Goal: Task Accomplishment & Management: Manage account settings

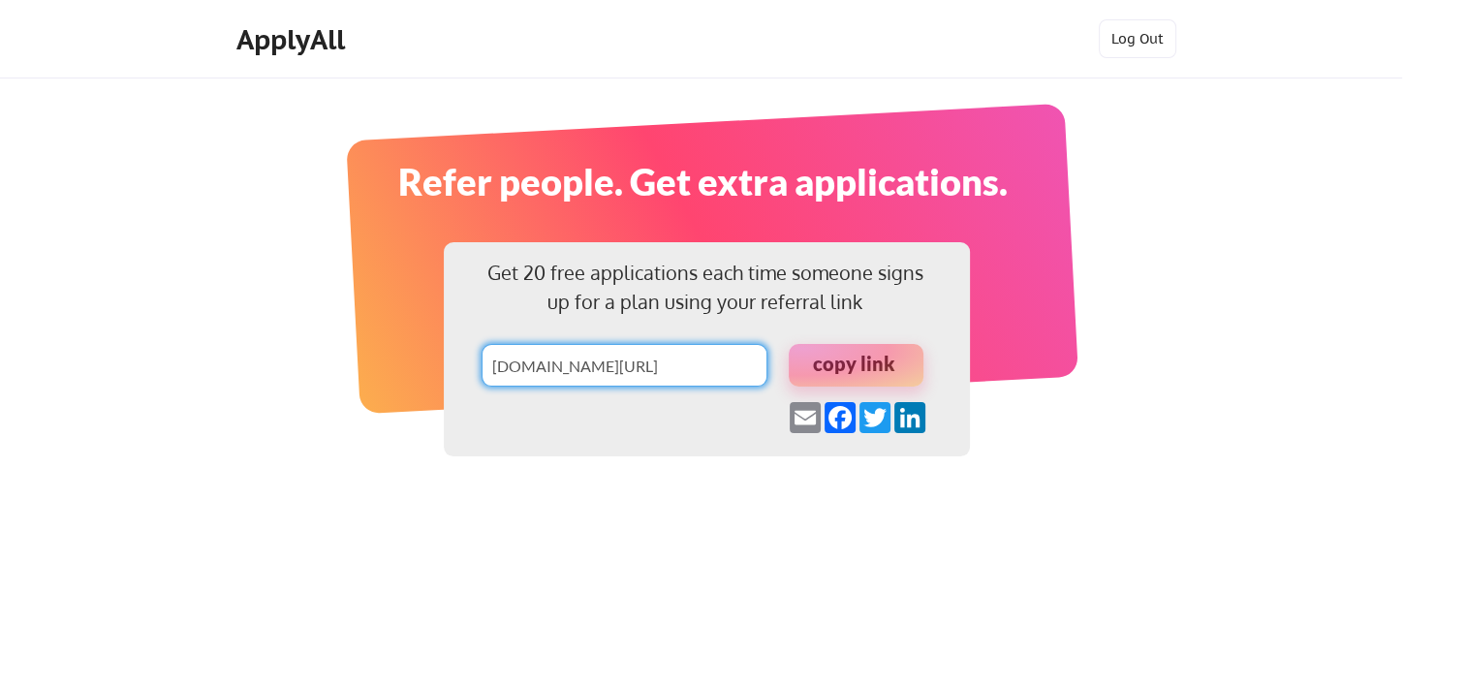
click at [1202, 296] on div "Get 20 free applications each time someone signs up for a plan using your refer…" at bounding box center [733, 421] width 1466 height 842
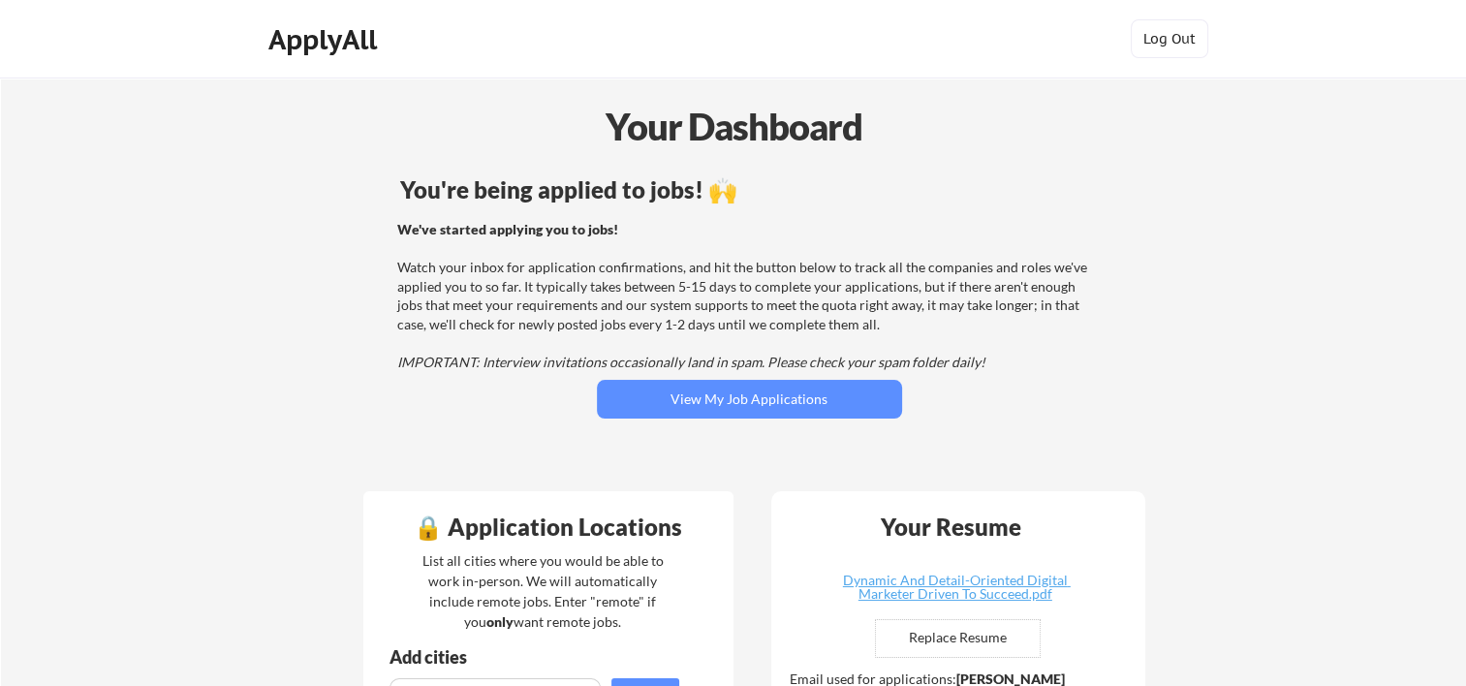
drag, startPoint x: 694, startPoint y: 120, endPoint x: 682, endPoint y: 134, distance: 17.9
drag, startPoint x: 1220, startPoint y: 310, endPoint x: 932, endPoint y: 233, distance: 297.7
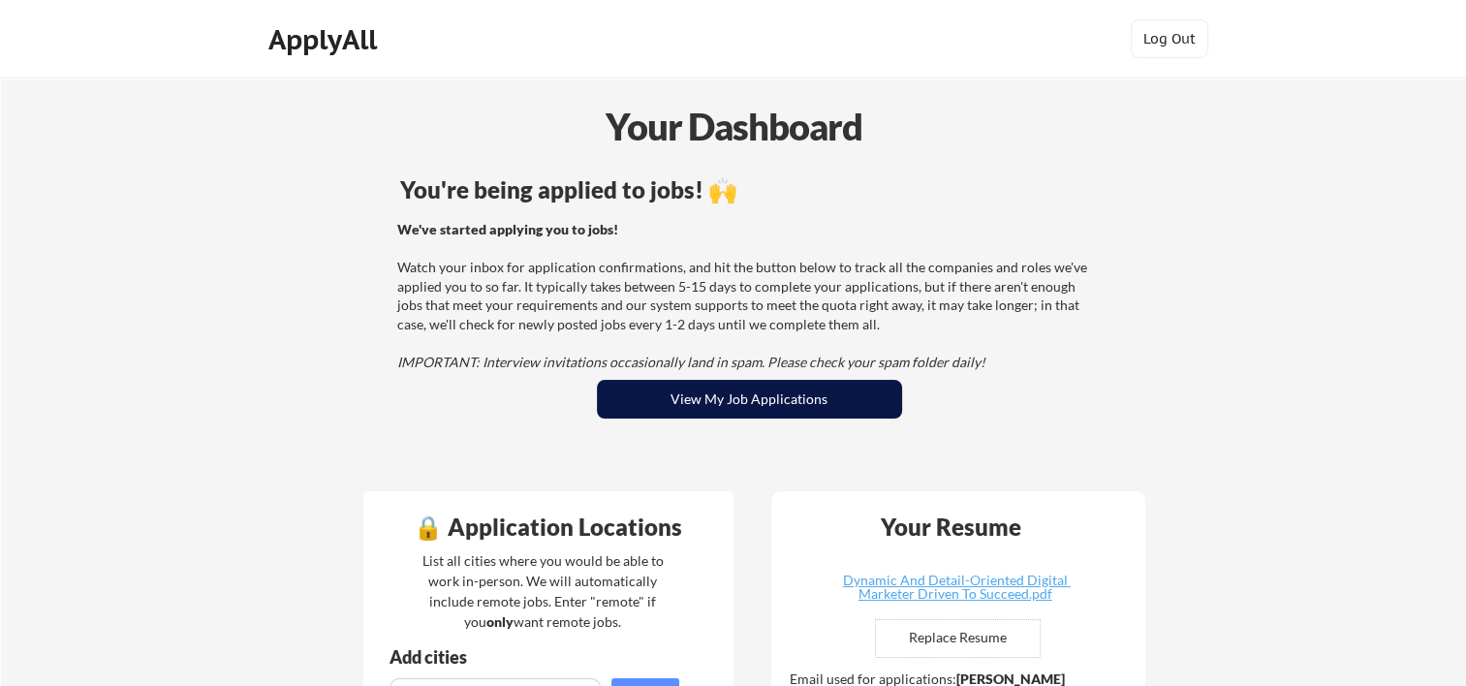
drag, startPoint x: 670, startPoint y: 379, endPoint x: 686, endPoint y: 382, distance: 15.8
click at [670, 380] on button "View My Job Applications" at bounding box center [749, 399] width 305 height 39
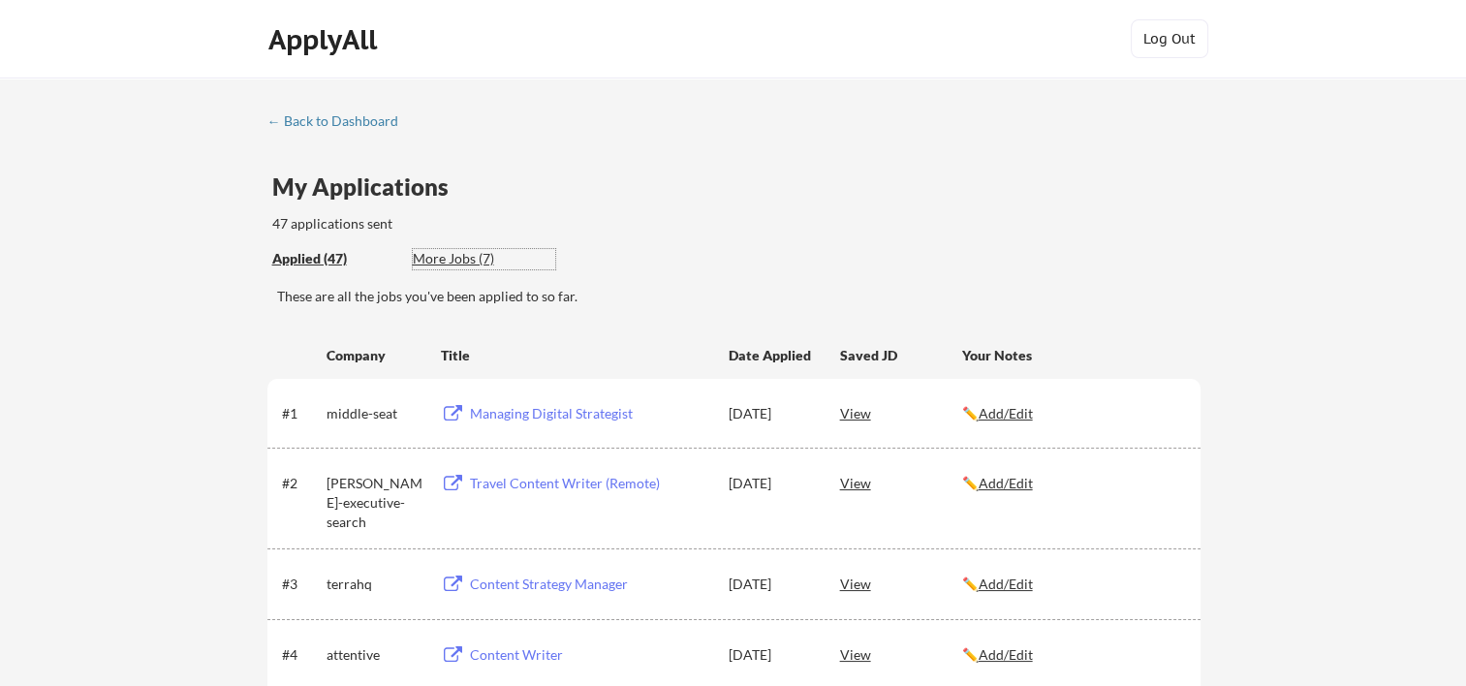
click at [468, 259] on div "More Jobs (7)" at bounding box center [484, 258] width 142 height 19
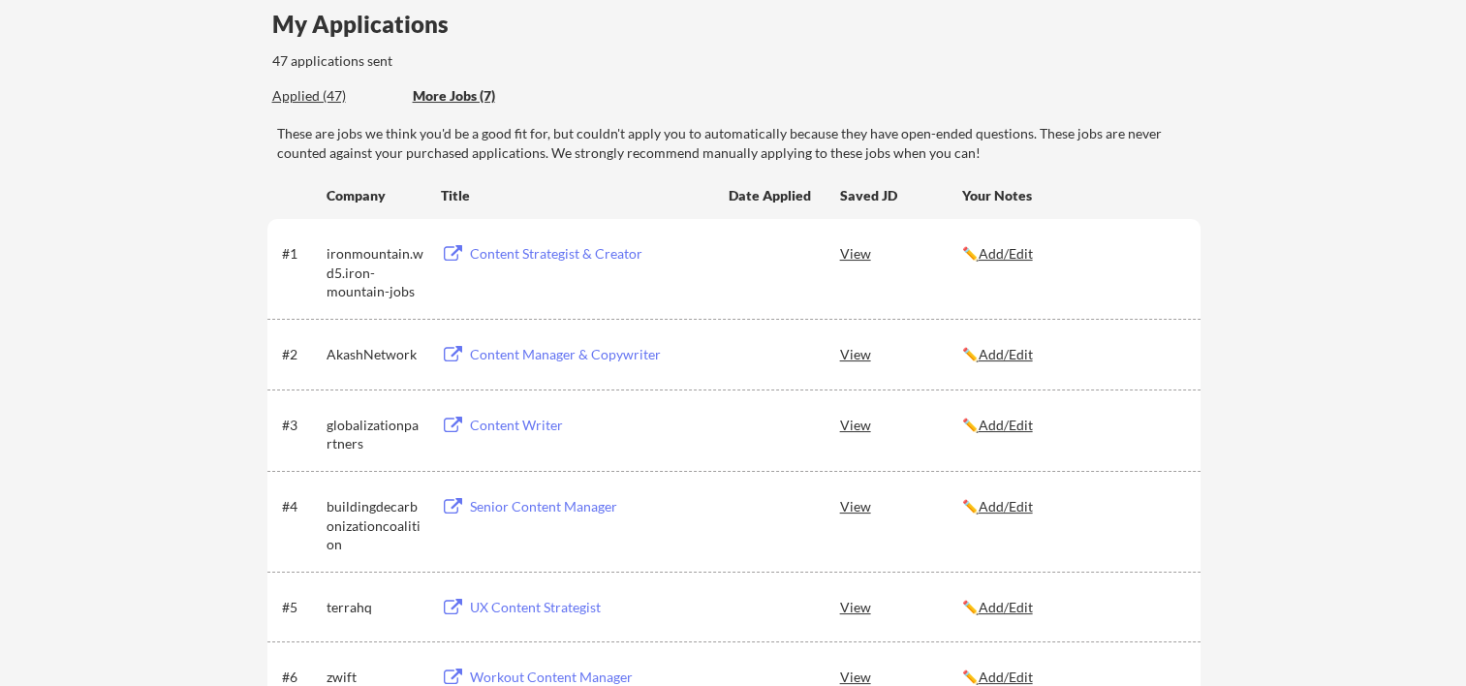
scroll to position [129, 0]
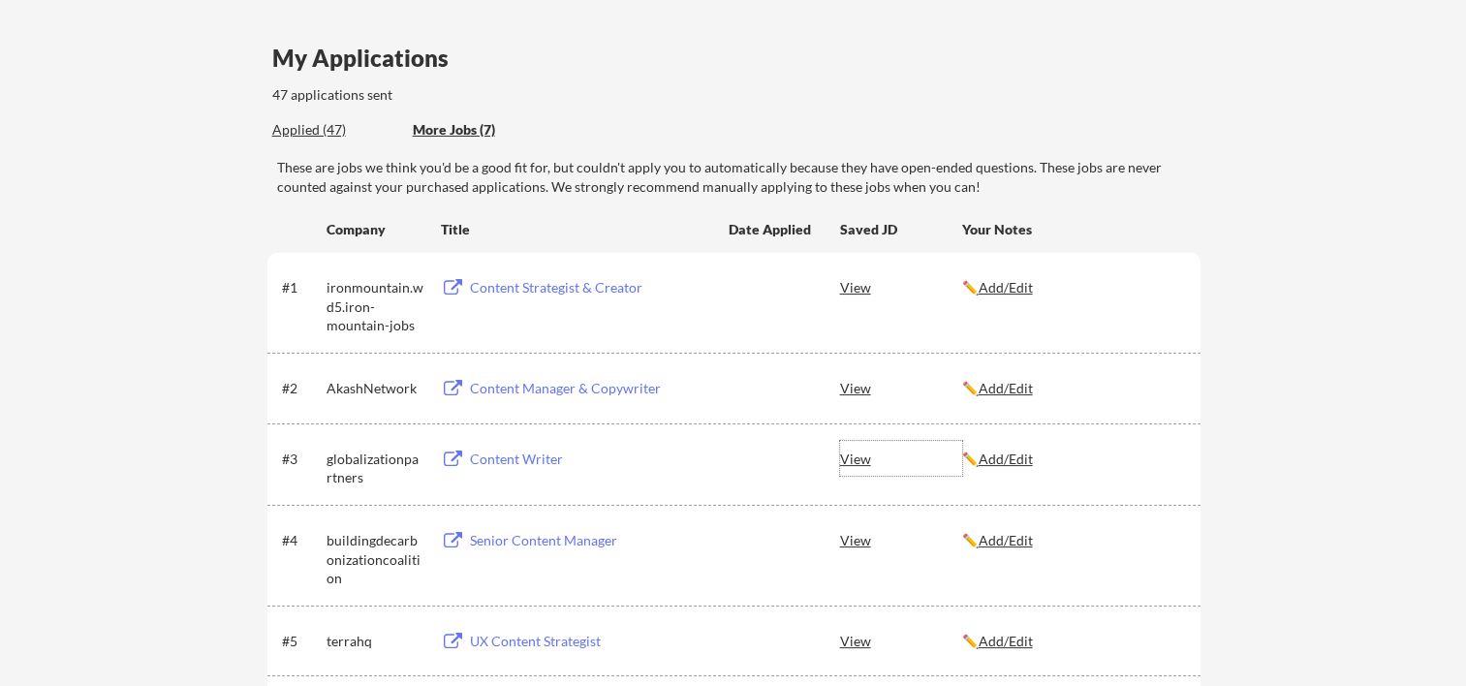
click at [862, 468] on div "View" at bounding box center [901, 458] width 122 height 35
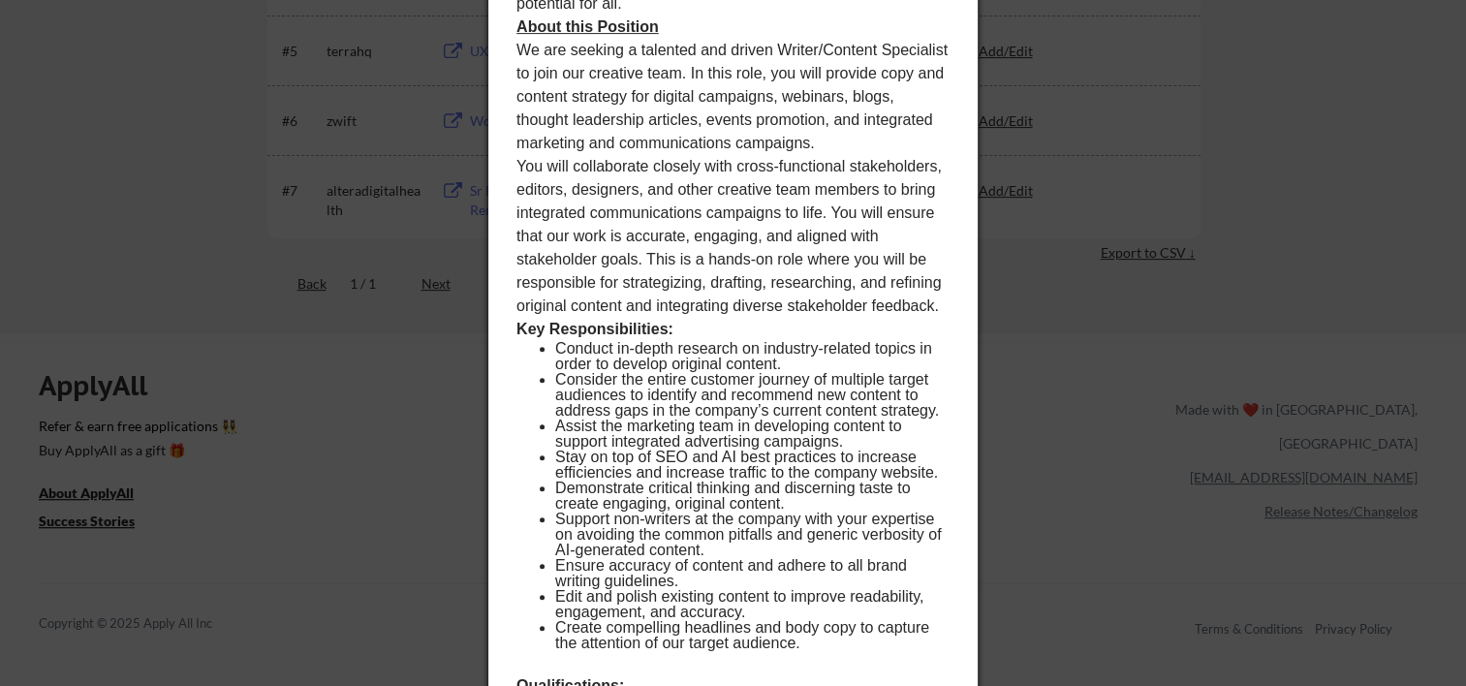
scroll to position [73, 0]
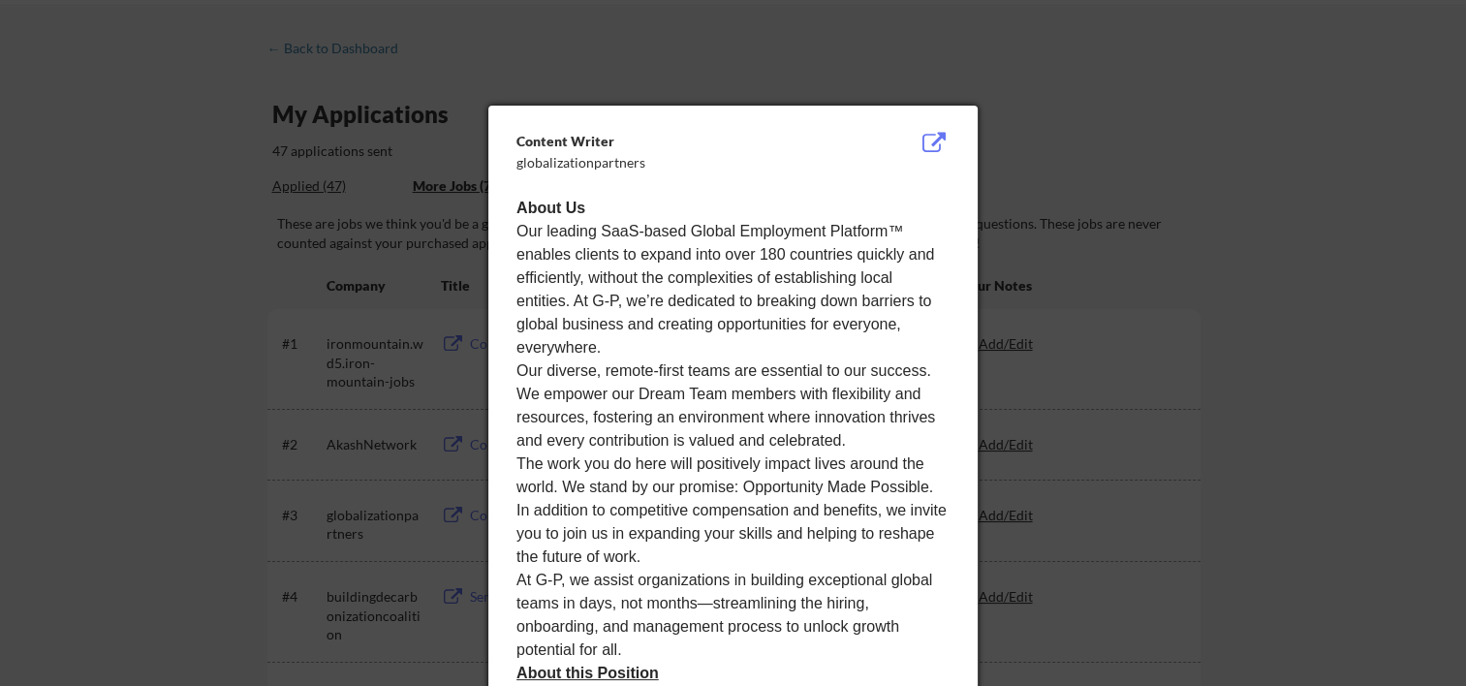
click at [96, 271] on div at bounding box center [733, 343] width 1466 height 686
